Goal: Information Seeking & Learning: Learn about a topic

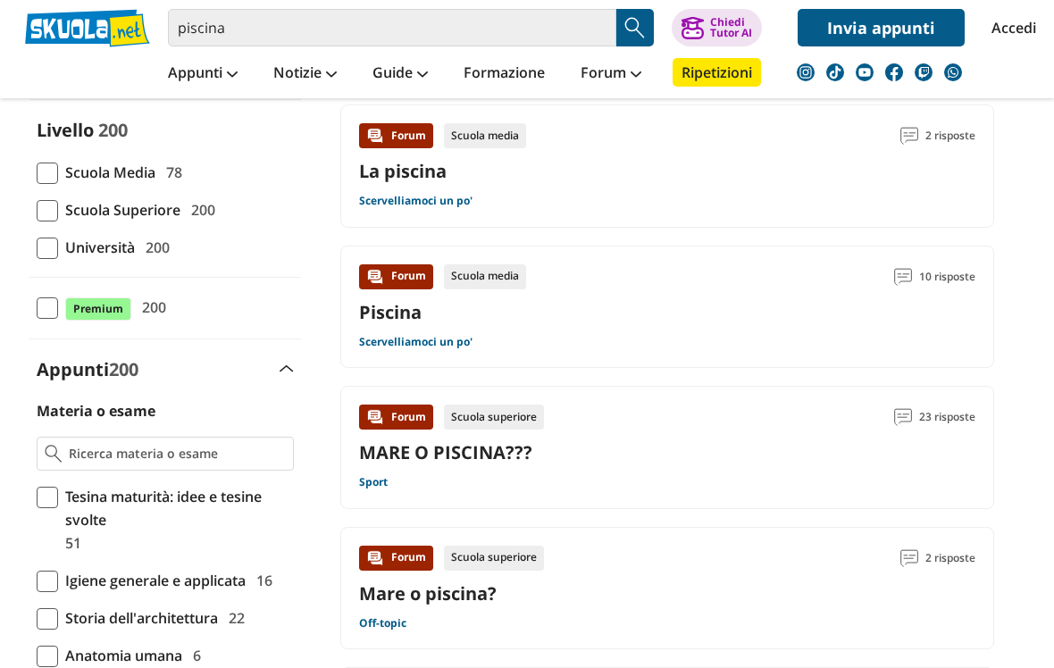
scroll to position [186, 0]
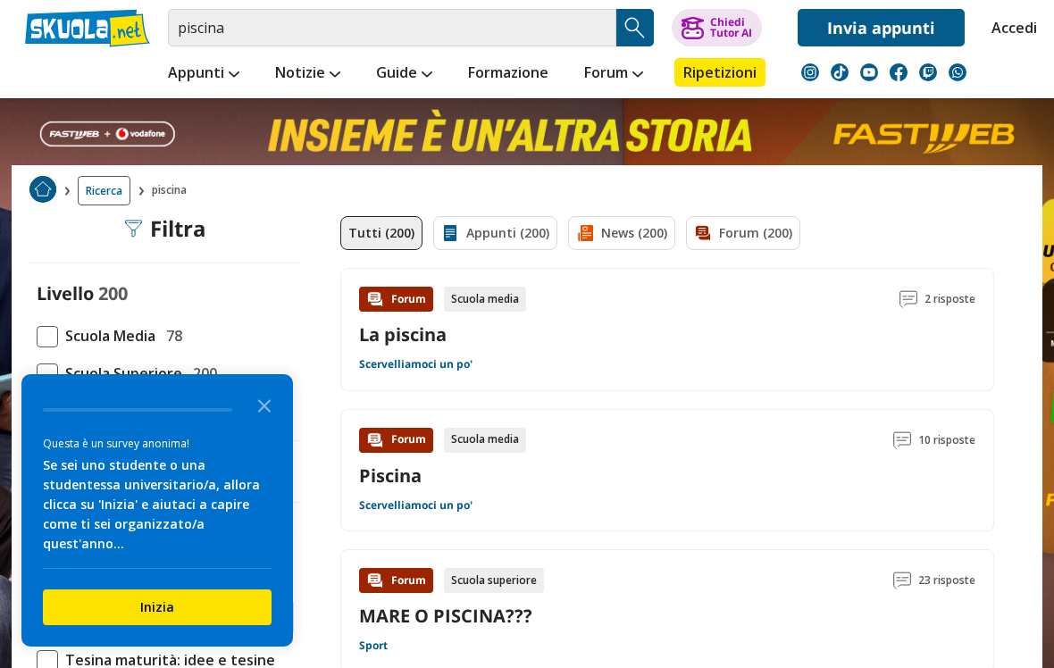
scroll to position [0, 0]
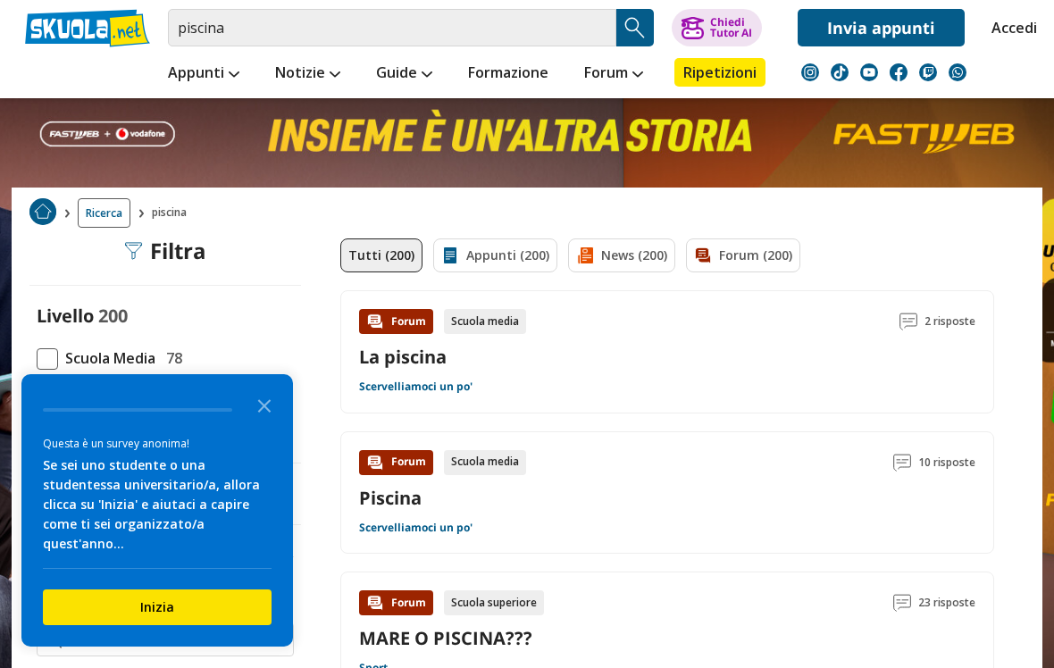
click at [966, 320] on span "2 risposte" at bounding box center [949, 321] width 51 height 25
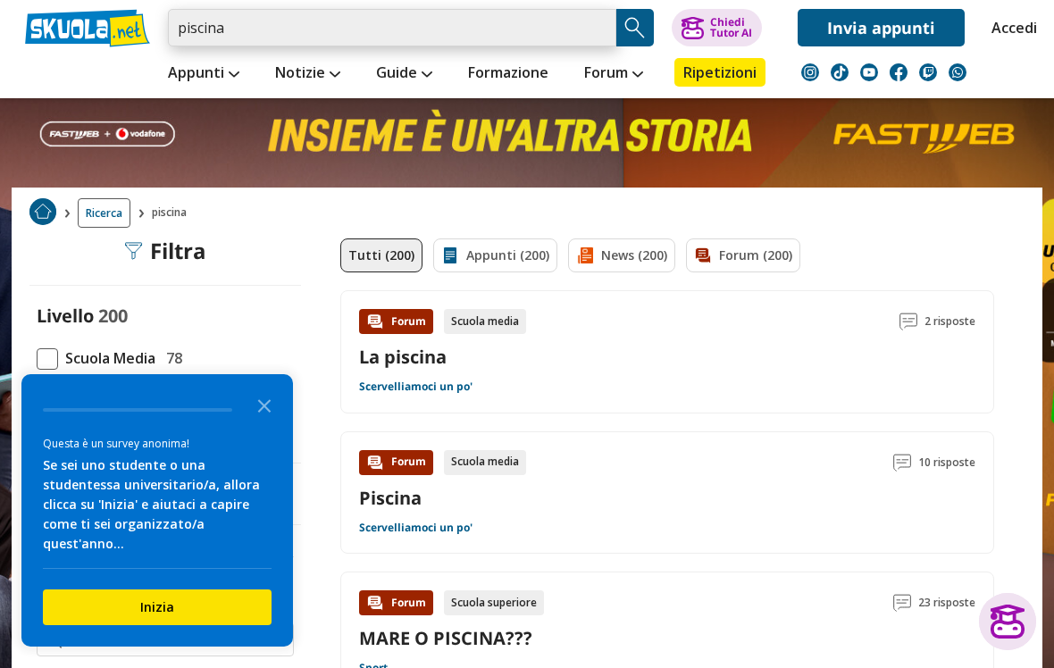
click at [252, 38] on input "piscina" at bounding box center [392, 28] width 448 height 38
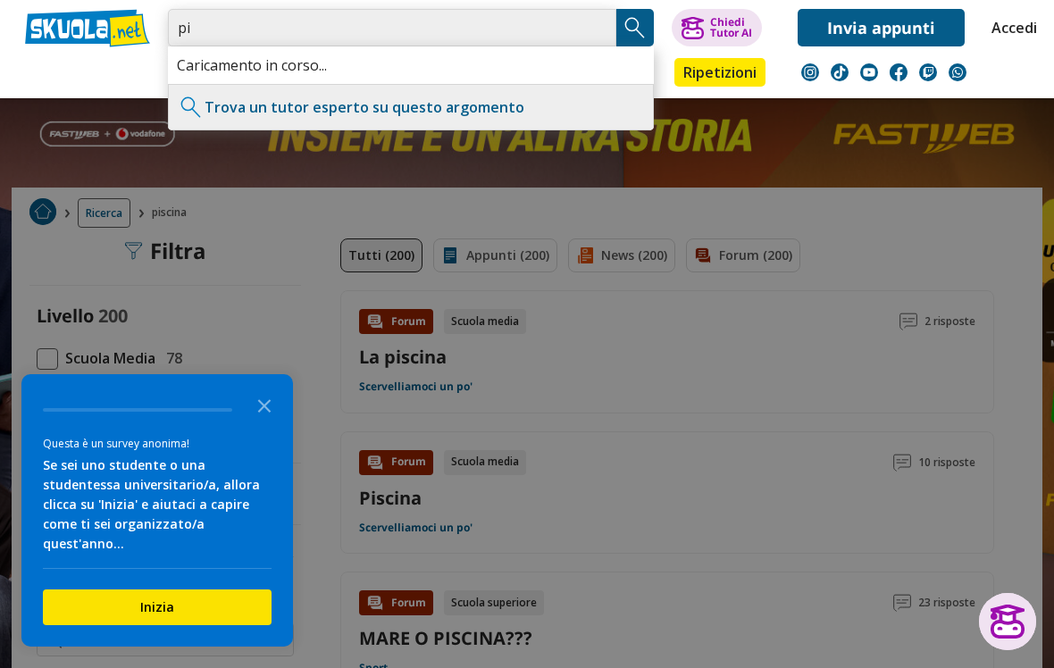
type input "p"
type input "Che cosa è una piscina"
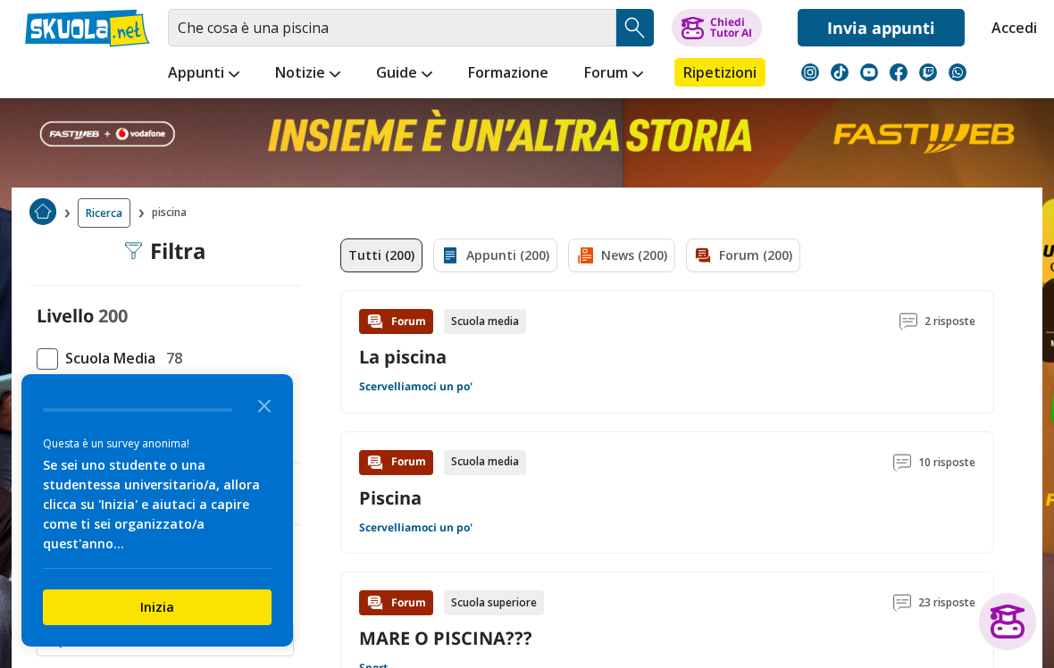
click at [622, 40] on img "Search Button" at bounding box center [634, 27] width 27 height 27
click at [263, 422] on icon "Close the survey" at bounding box center [264, 405] width 36 height 36
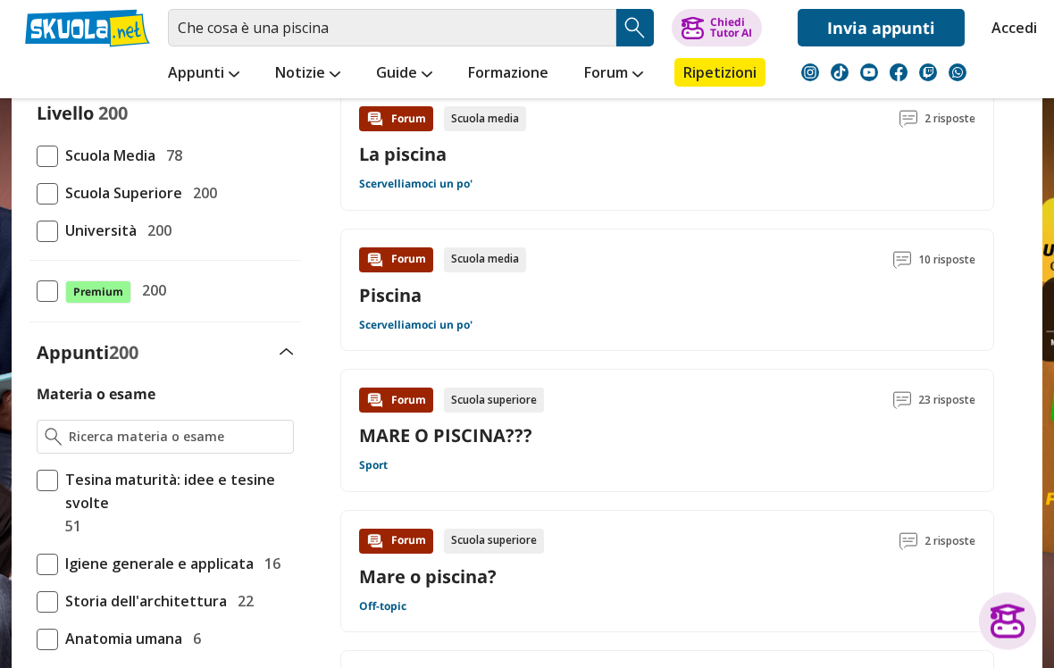
scroll to position [219, 0]
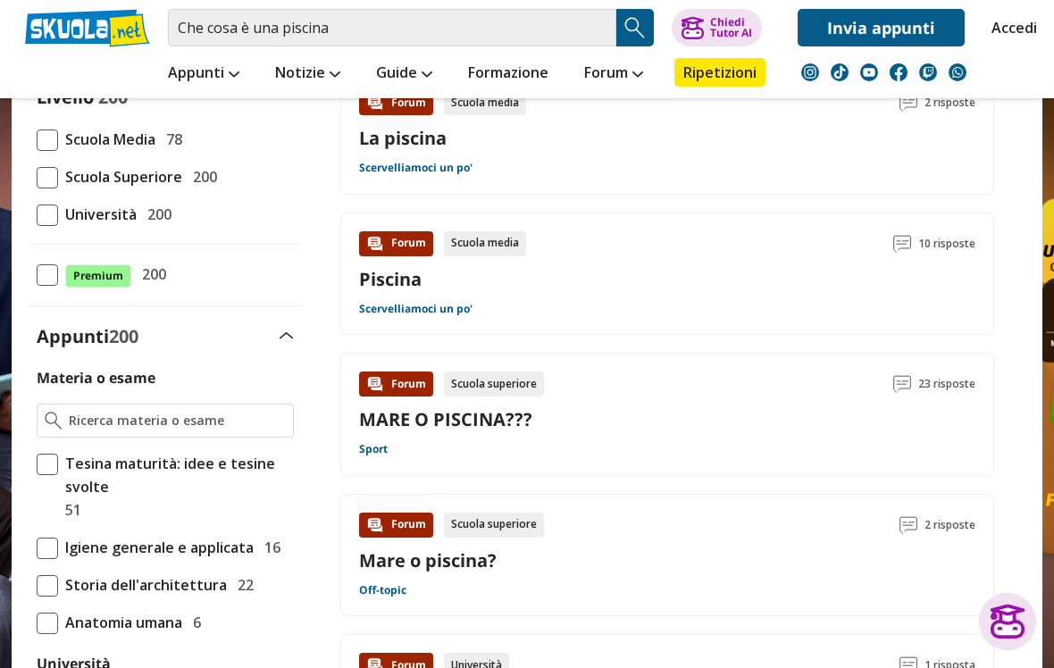
click at [394, 285] on link "Piscina" at bounding box center [390, 279] width 63 height 24
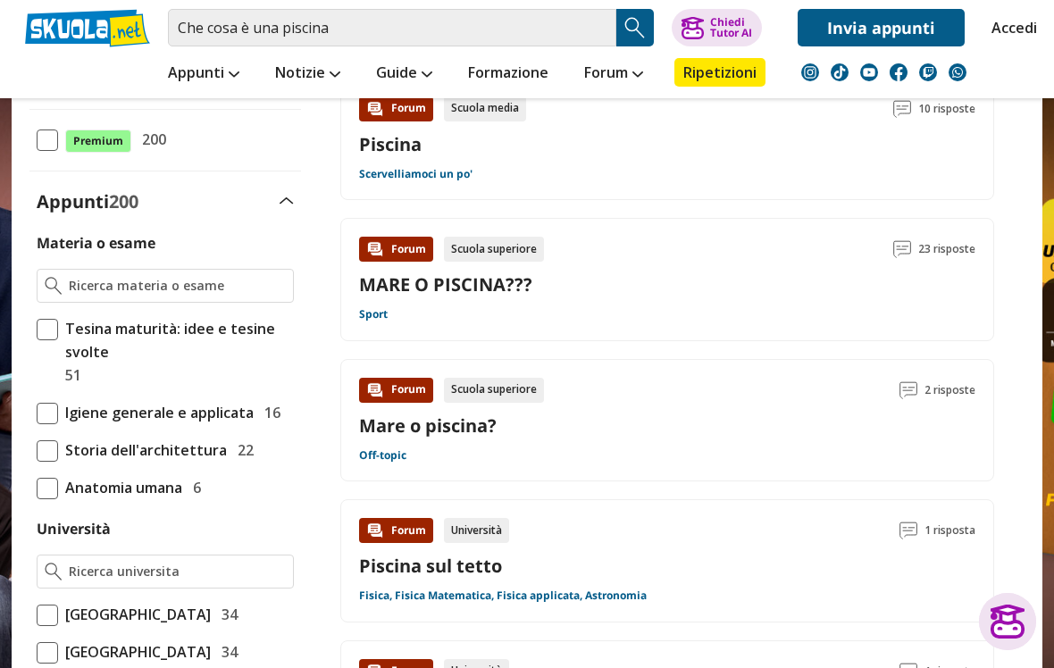
scroll to position [354, 0]
click at [410, 293] on link "MARE O PISCINA???" at bounding box center [445, 284] width 173 height 24
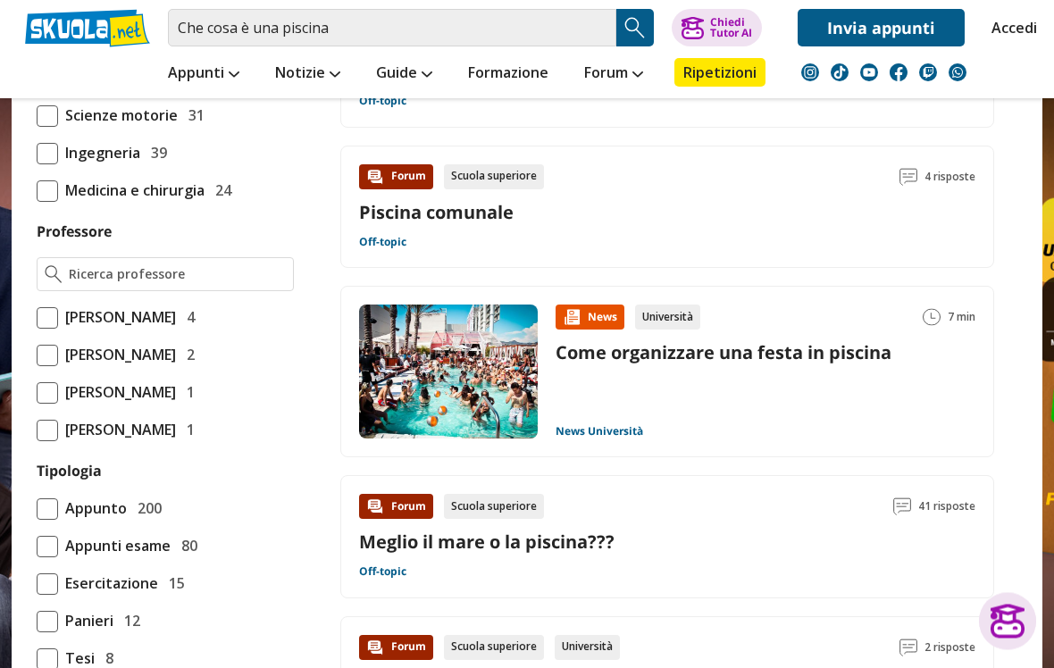
scroll to position [1125, 0]
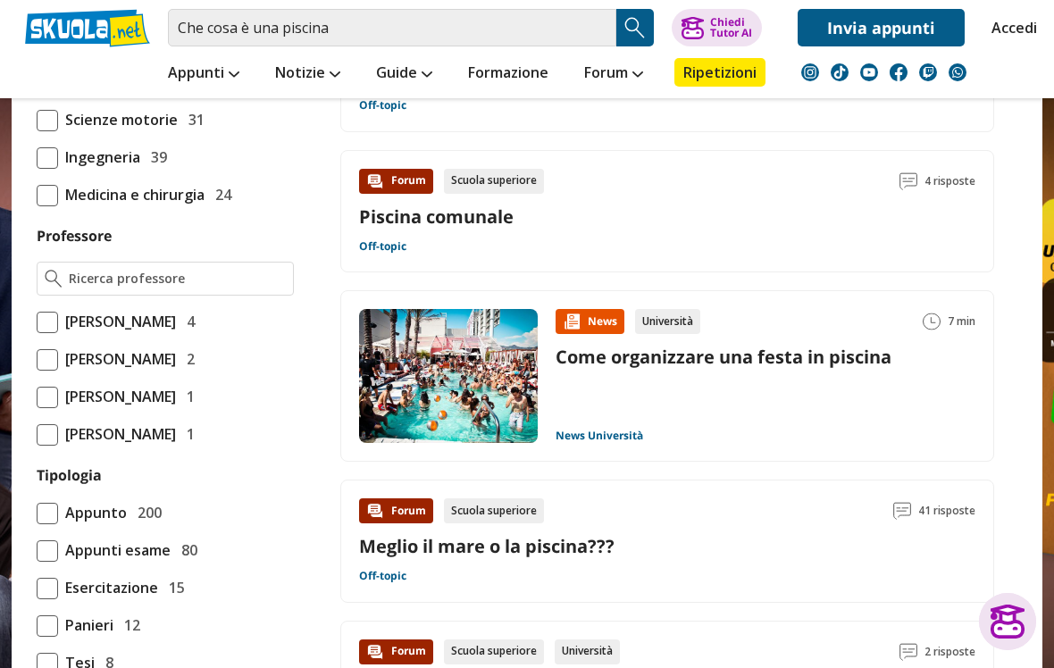
click at [598, 354] on link "Come organizzare una festa in piscina" at bounding box center [723, 357] width 336 height 24
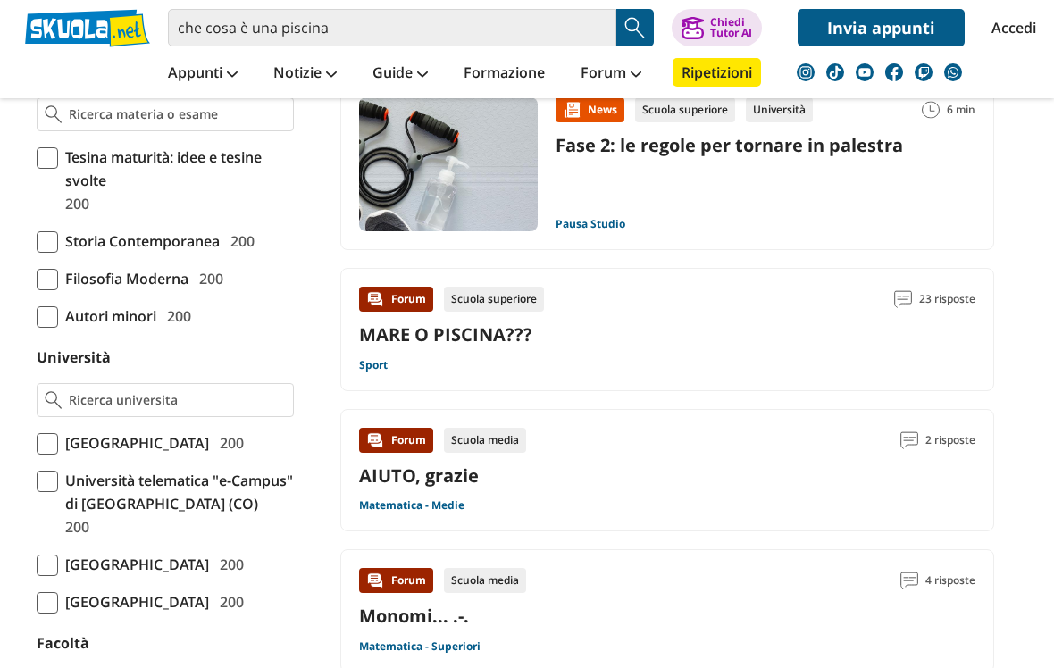
scroll to position [528, 0]
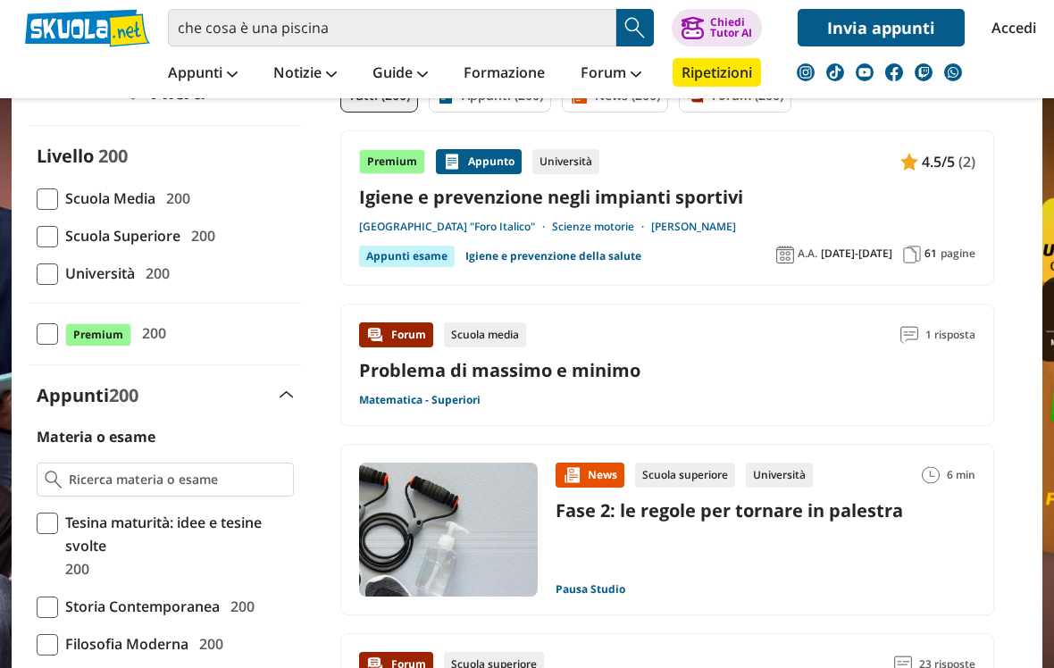
scroll to position [0, 0]
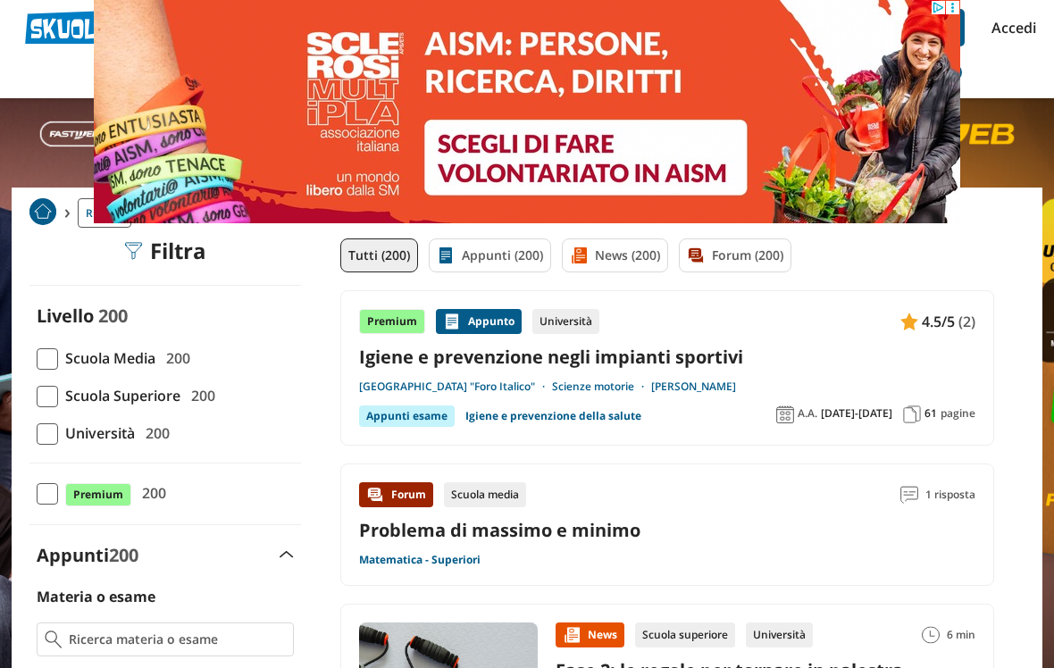
click at [739, 354] on link "Igiene e prevenzione negli impianti sportivi" at bounding box center [667, 357] width 616 height 24
